Goal: Check status: Check status

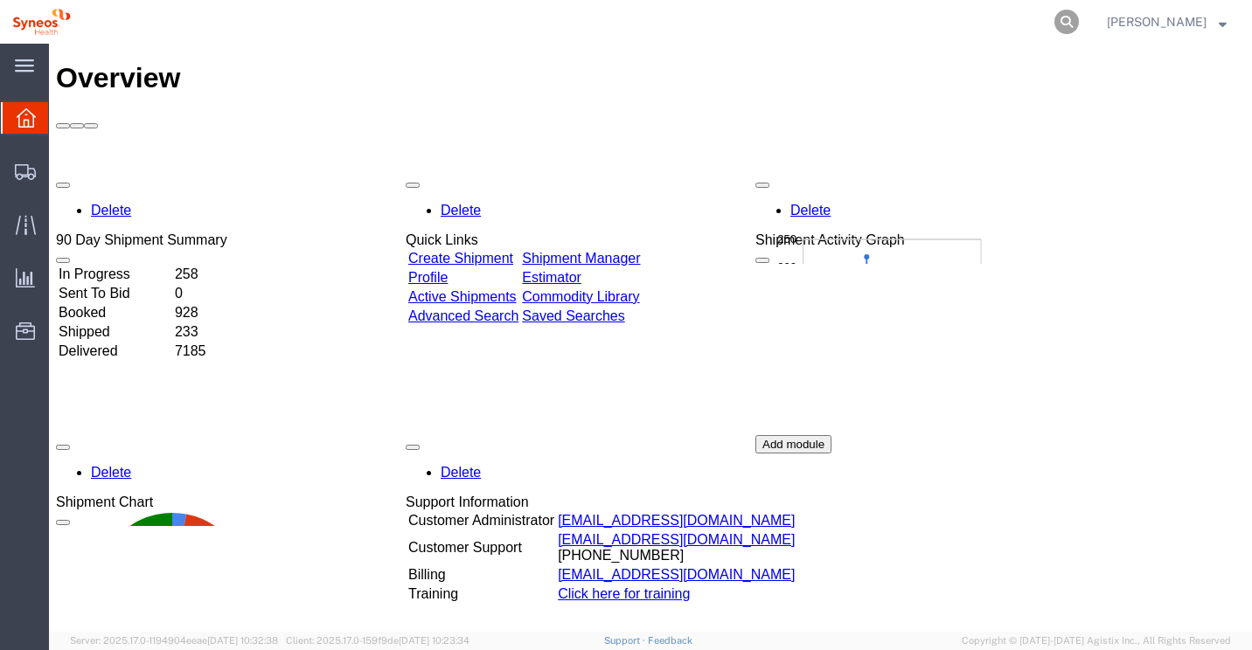
click at [1079, 19] on icon at bounding box center [1066, 22] width 24 height 24
click at [596, 23] on input "search" at bounding box center [788, 22] width 531 height 42
type input "56500310"
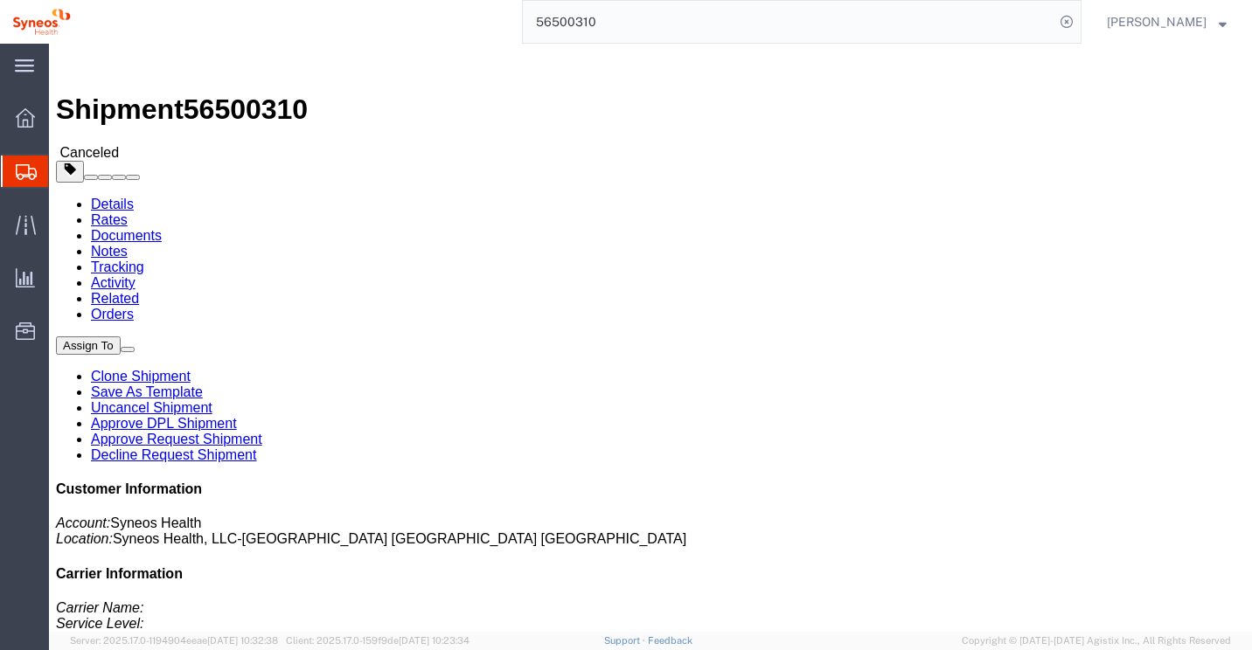
click link "Rates"
click at [162, 228] on link "Documents" at bounding box center [126, 235] width 71 height 15
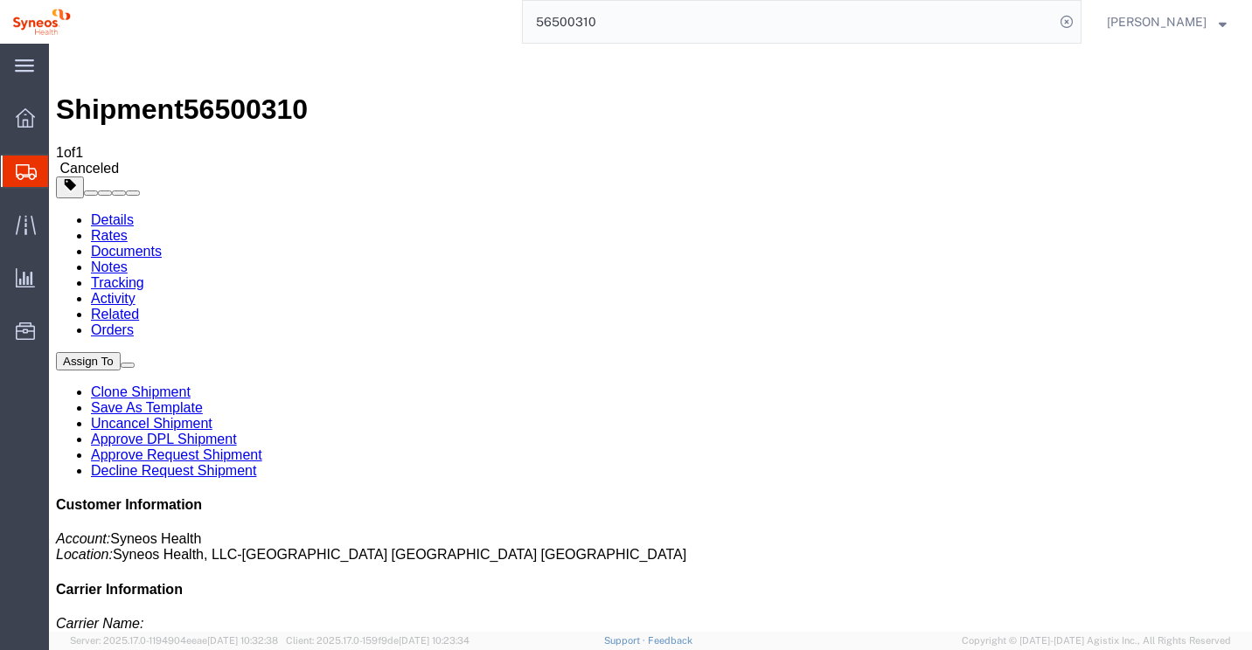
click at [128, 260] on link "Notes" at bounding box center [109, 267] width 37 height 15
click at [107, 212] on link "Details" at bounding box center [112, 219] width 43 height 15
click address "AKAL Corporate Advisors Sdn. Bhd. ([PERSON_NAME]) [STREET_ADDRESS] 603 2011 474…"
